Goal: Task Accomplishment & Management: Manage account settings

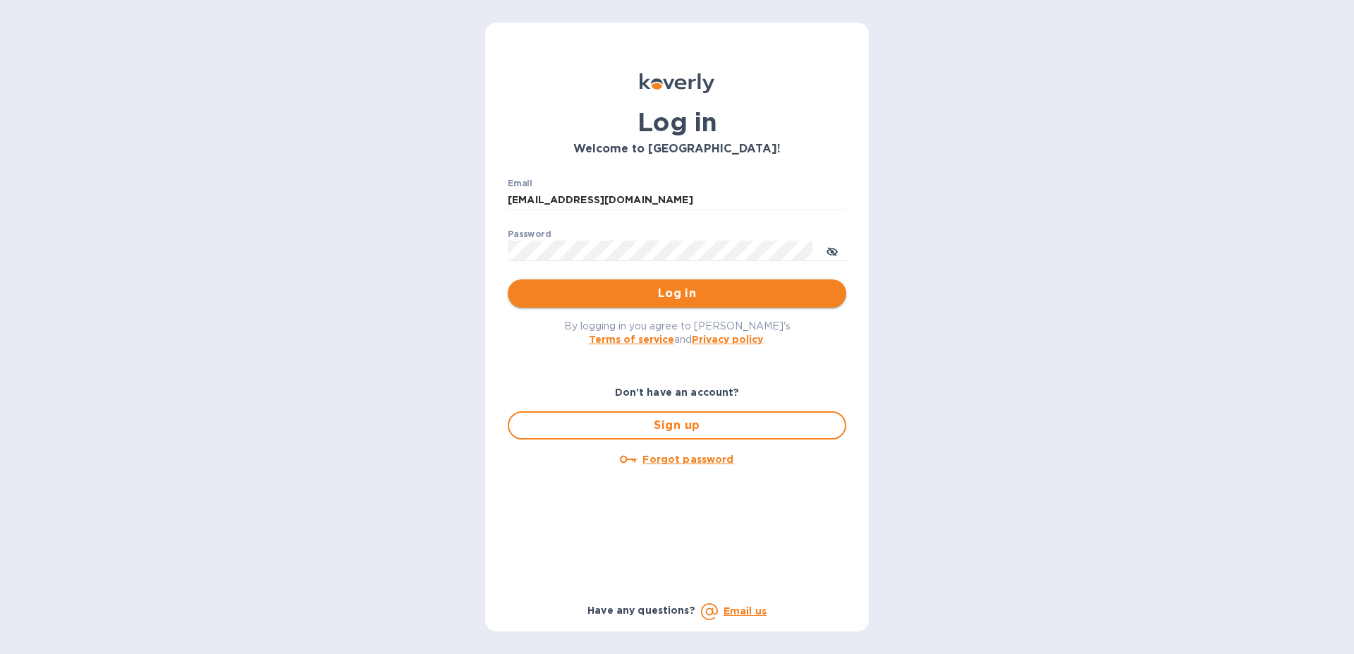
click at [680, 298] on span "Log in" at bounding box center [677, 293] width 316 height 17
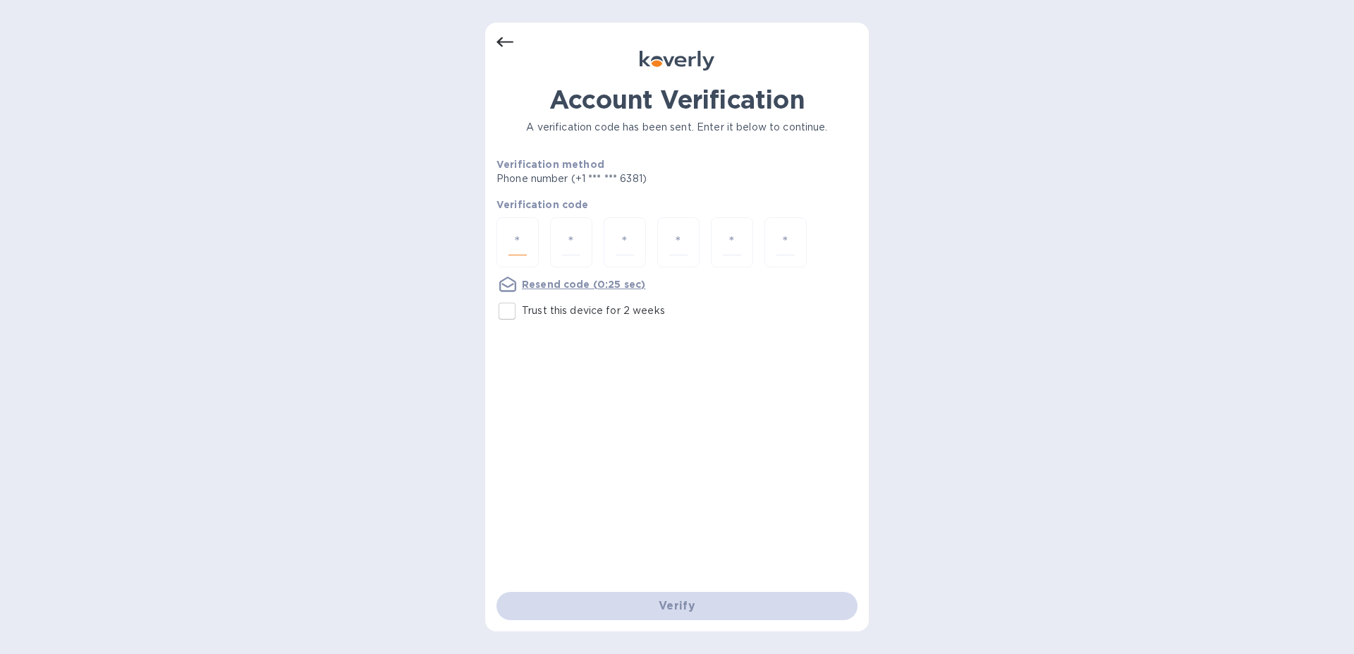
click at [514, 247] on input "number" at bounding box center [518, 242] width 18 height 26
type input "3"
type input "8"
type input "6"
type input "3"
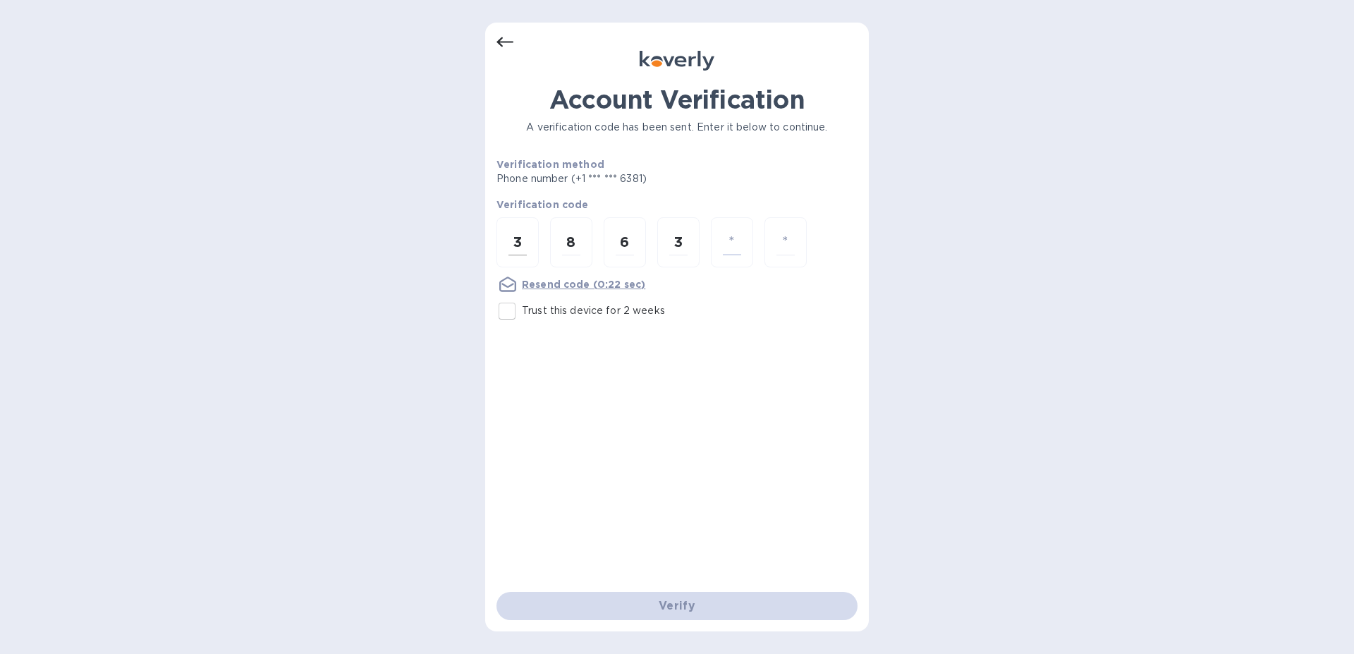
type input "0"
type input "6"
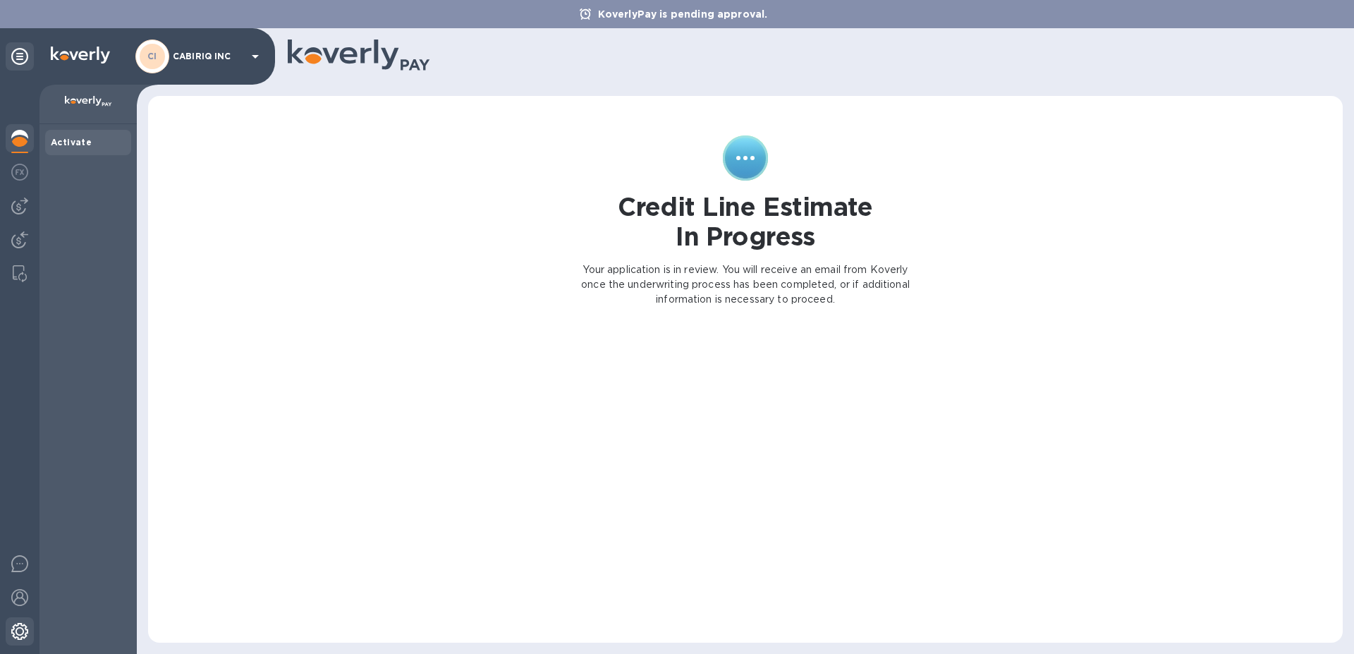
click at [25, 626] on img at bounding box center [19, 631] width 17 height 17
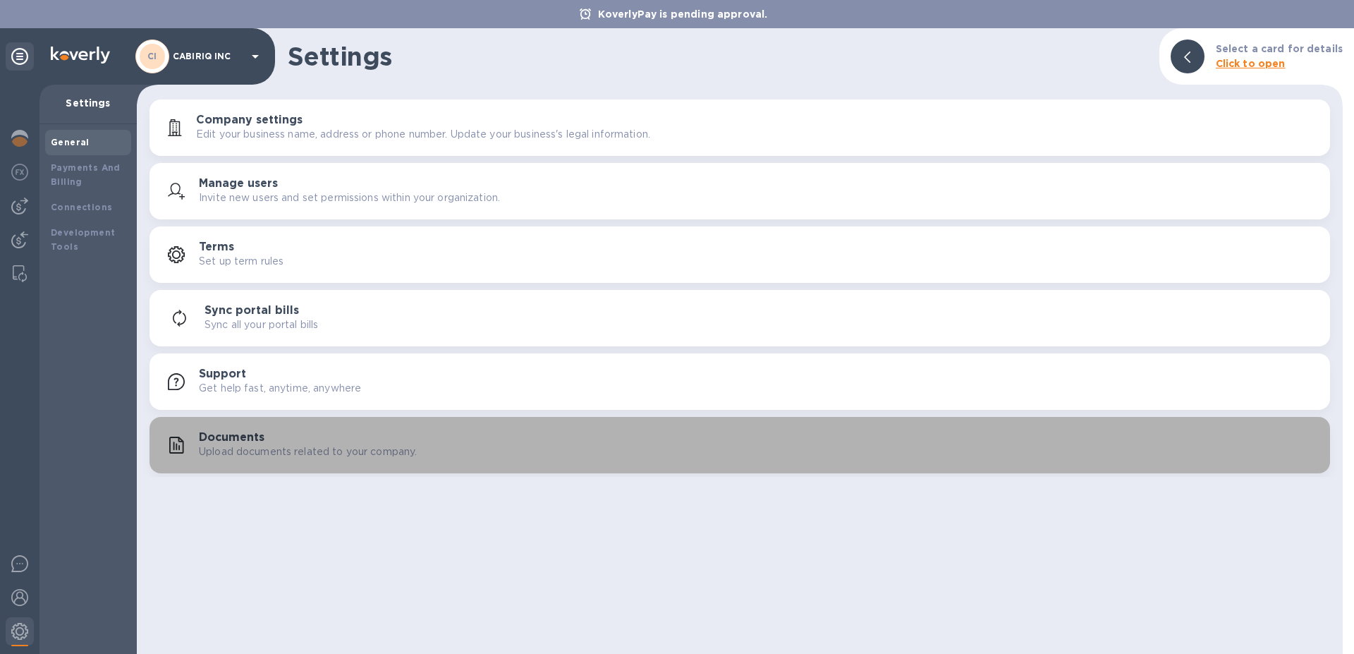
click at [255, 446] on p "Upload documents related to your company." at bounding box center [308, 451] width 218 height 15
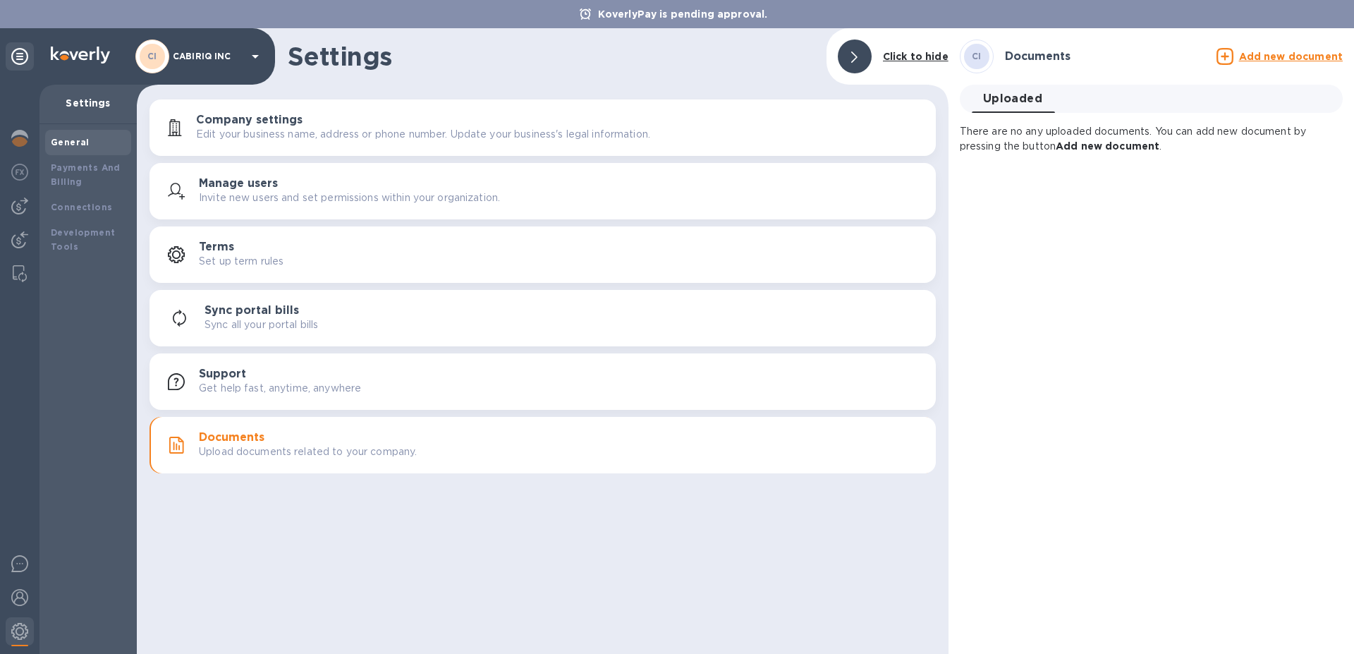
click at [1116, 177] on div "CI Documents Add new document Uploaded 0 There are no any uploaded documents. Y…" at bounding box center [1152, 341] width 406 height 626
click at [1118, 145] on b "Add new document" at bounding box center [1108, 145] width 104 height 11
click at [1290, 59] on u "Add new document" at bounding box center [1291, 56] width 104 height 11
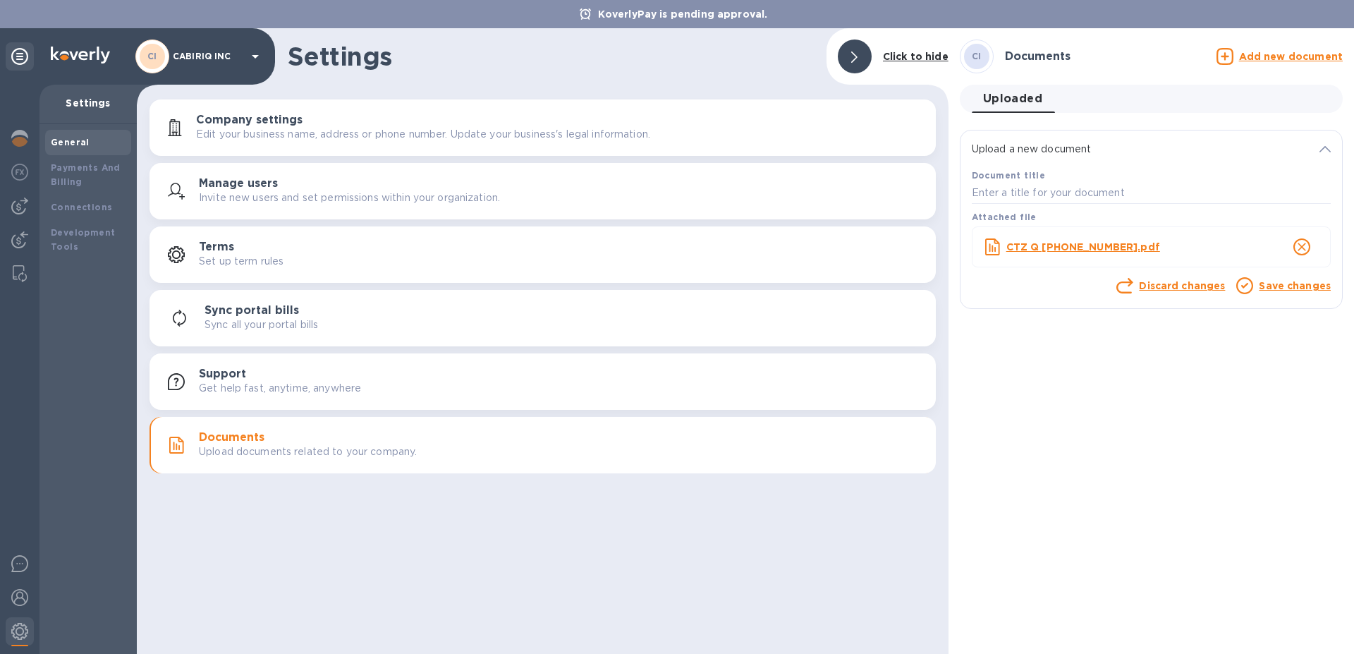
click at [1311, 286] on link "Save changes" at bounding box center [1295, 285] width 72 height 11
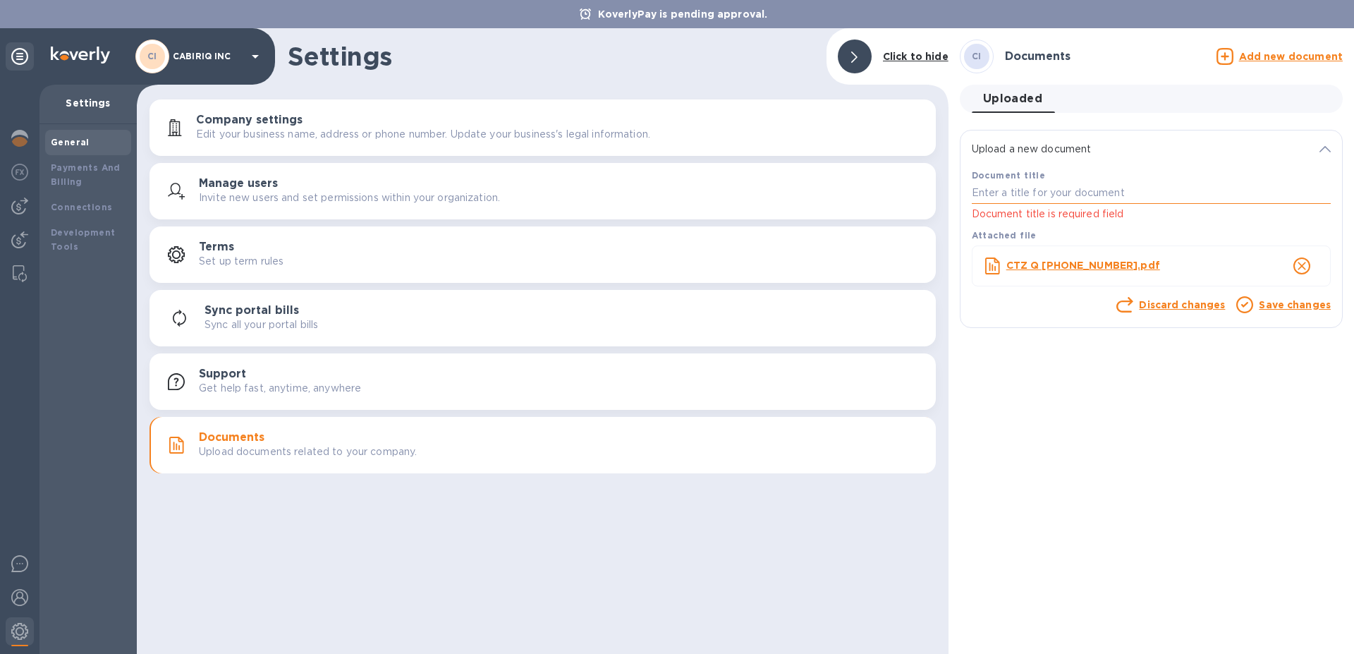
click at [1109, 195] on input "text" at bounding box center [1151, 193] width 359 height 21
type input "Cabiriq Statment 8.2025"
click at [1272, 303] on link "Save changes" at bounding box center [1295, 304] width 72 height 11
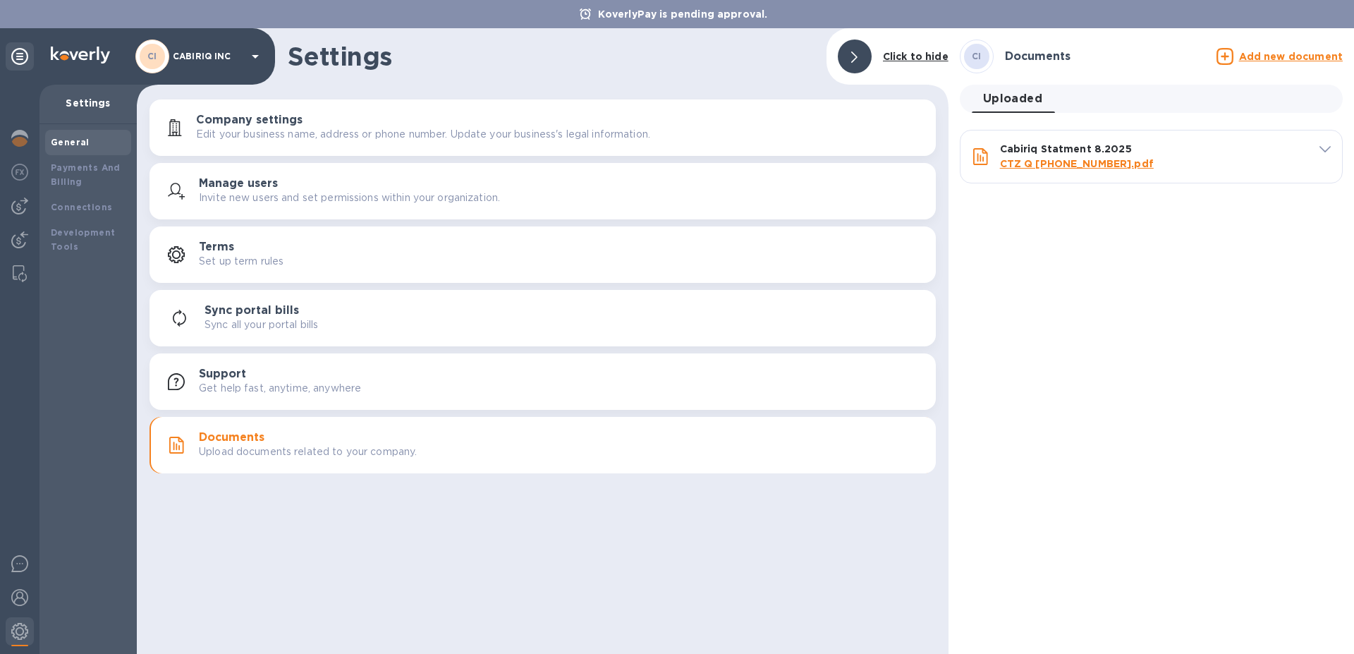
click at [1305, 58] on u "Add new document" at bounding box center [1291, 56] width 104 height 11
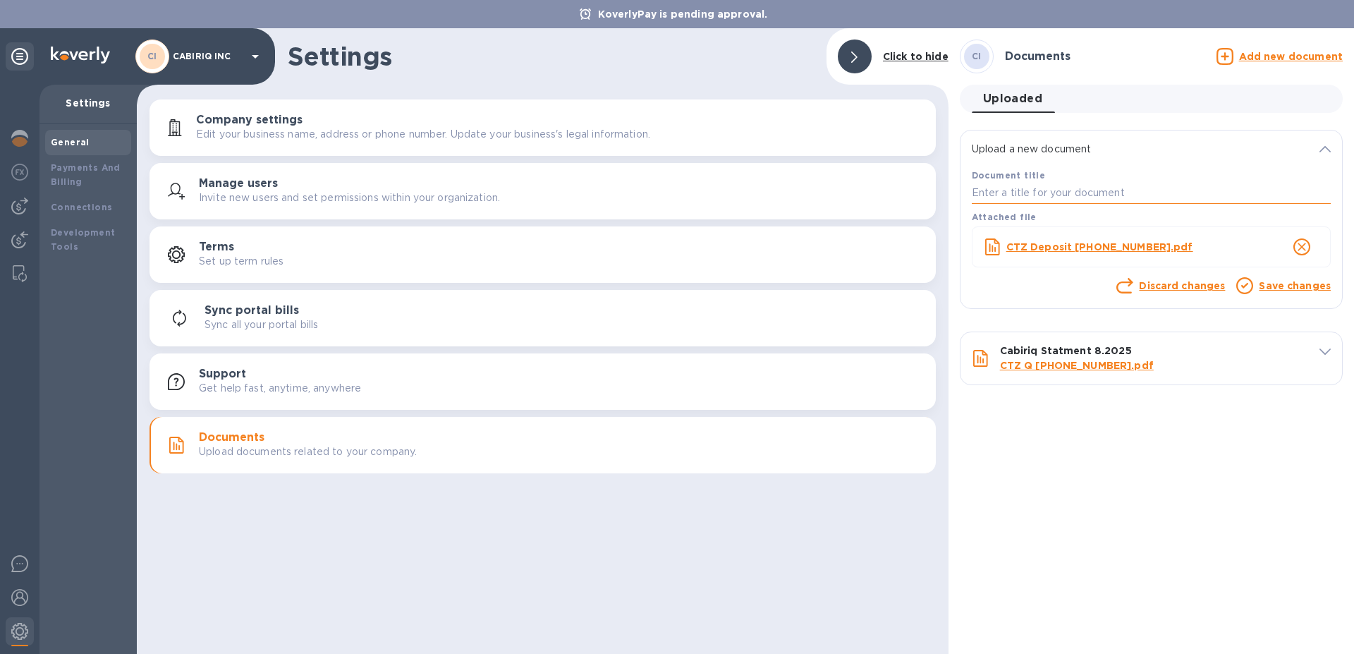
click at [1134, 193] on input "text" at bounding box center [1151, 193] width 359 height 21
type input "Deposit account 5687 statment 8.2025"
click at [1275, 290] on link "Save changes" at bounding box center [1295, 285] width 72 height 11
